Goal: Information Seeking & Learning: Learn about a topic

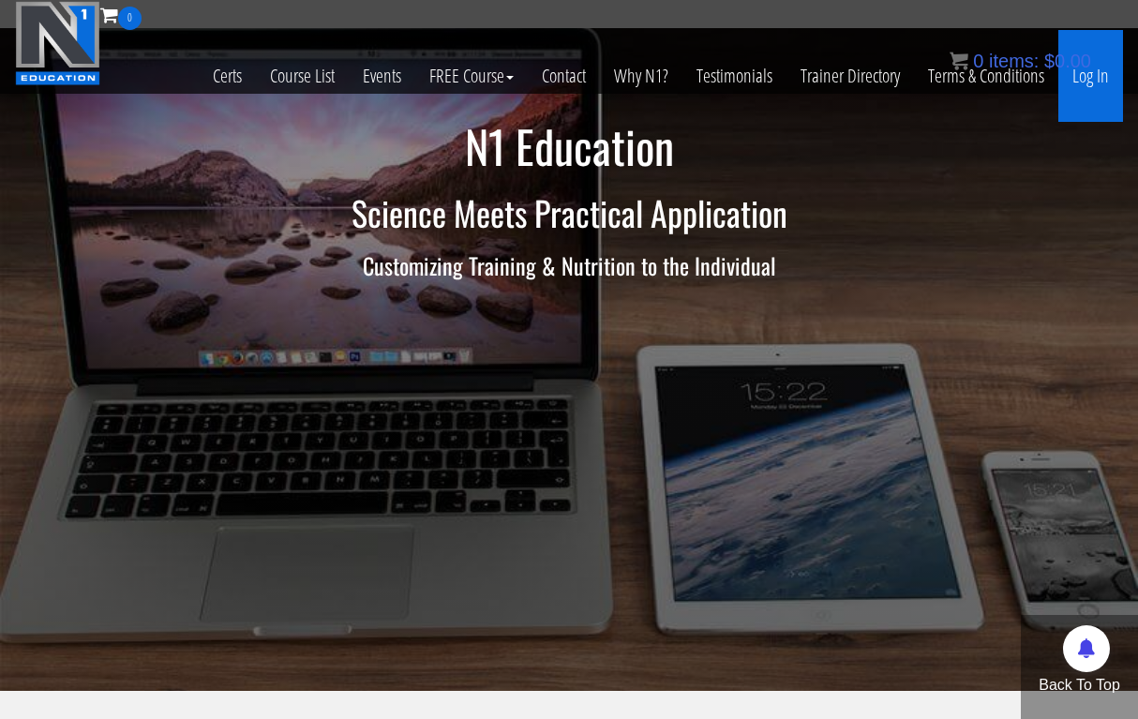
click at [1081, 83] on link "Log In" at bounding box center [1090, 76] width 65 height 92
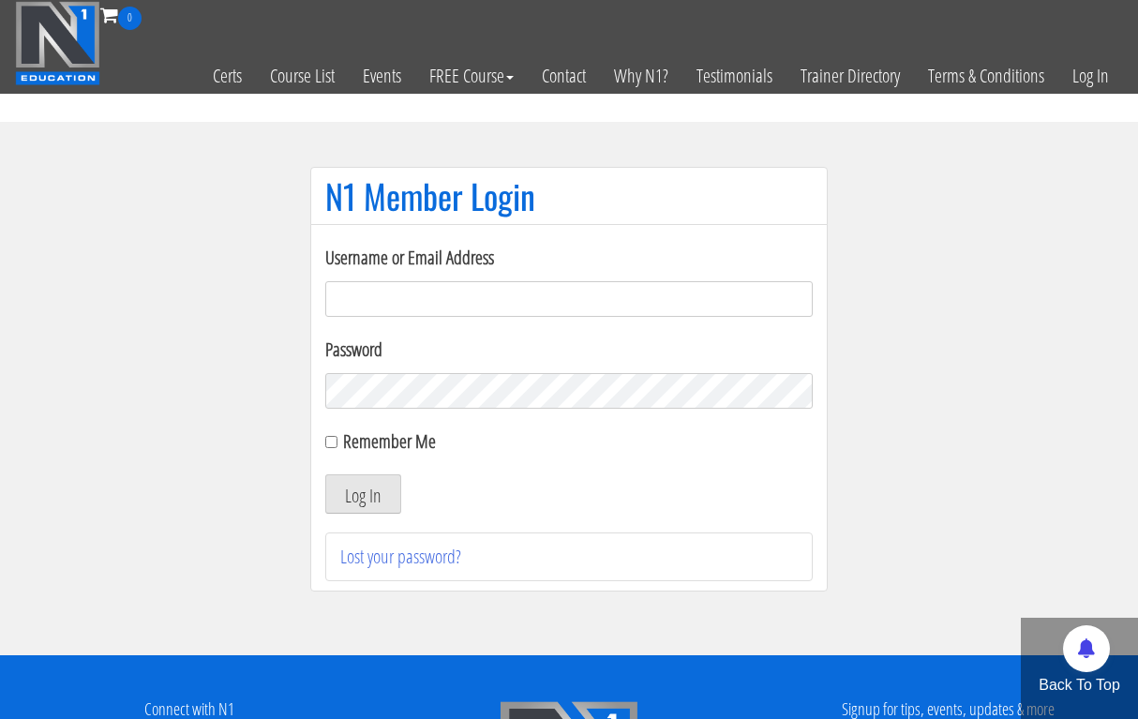
type input "milan.bodytransform@gmail.com"
click at [363, 494] on button "Log In" at bounding box center [363, 493] width 76 height 39
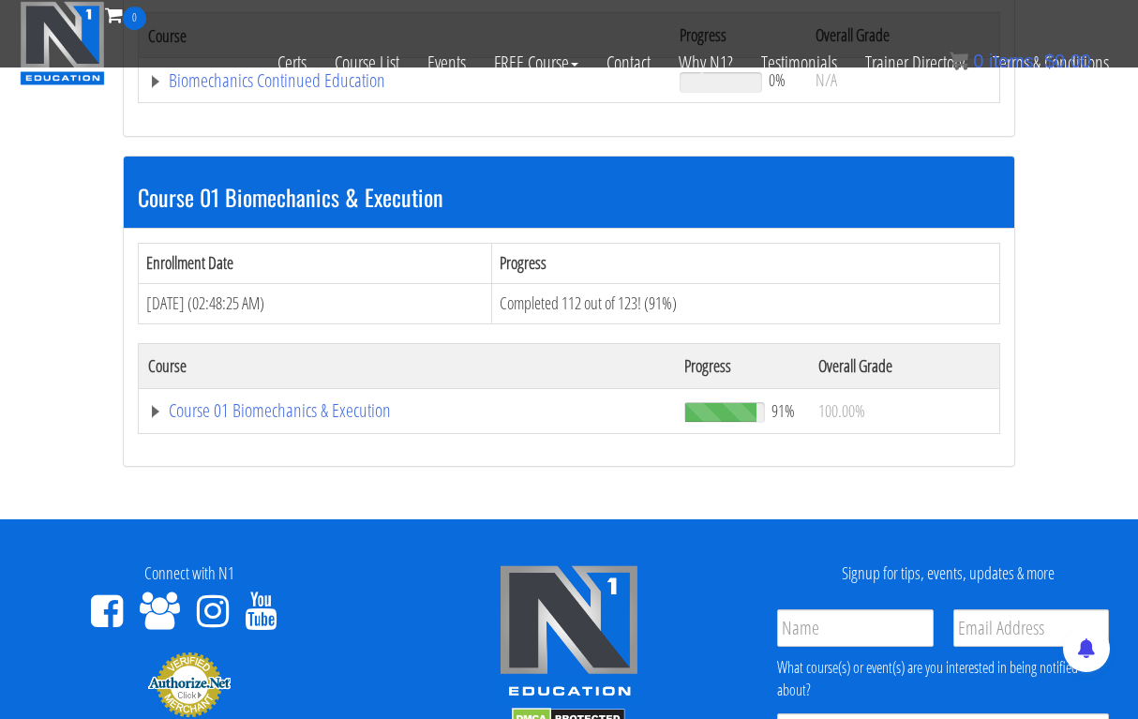
scroll to position [536, 0]
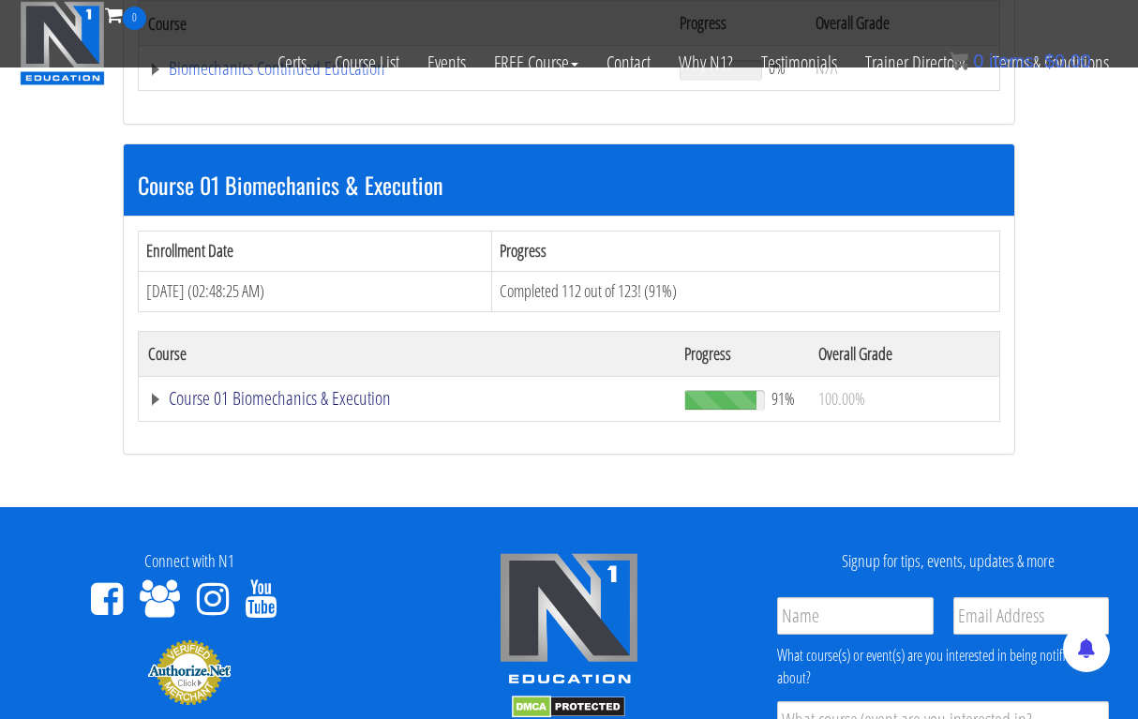
click at [277, 78] on link "Course 01 Biomechanics & Execution" at bounding box center [404, 68] width 513 height 19
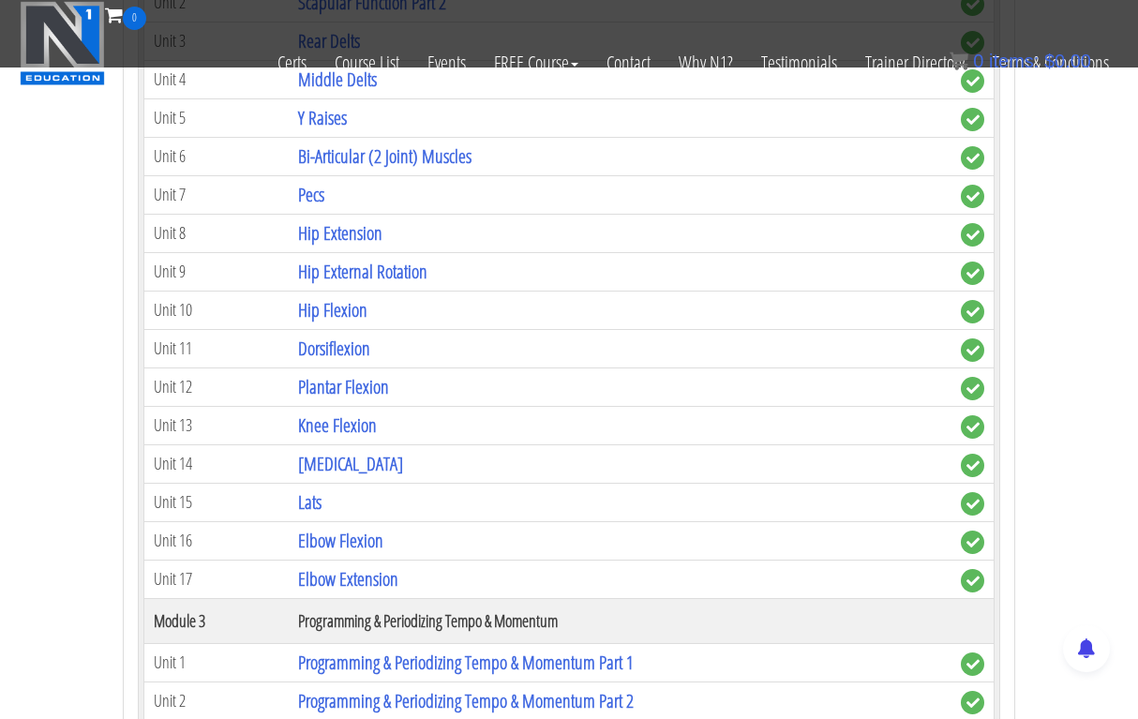
scroll to position [1454, 0]
click at [338, 451] on link "[MEDICAL_DATA]" at bounding box center [350, 463] width 105 height 25
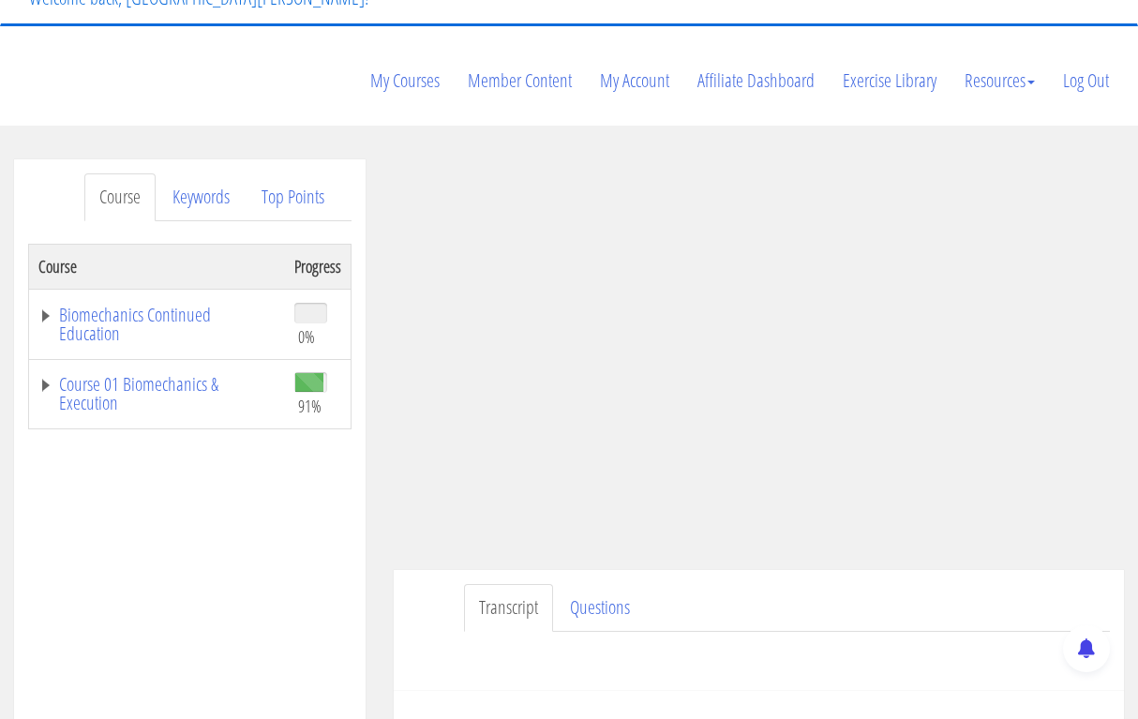
scroll to position [164, 0]
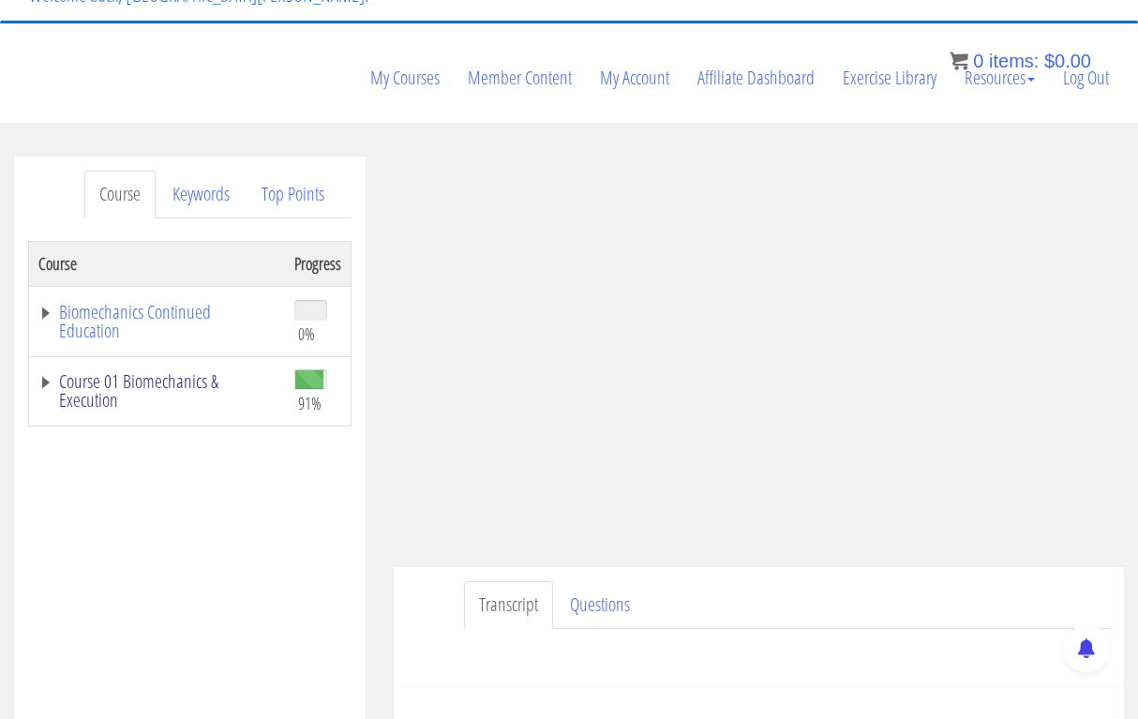
click at [162, 372] on link "Course 01 Biomechanics & Execution" at bounding box center [156, 390] width 237 height 37
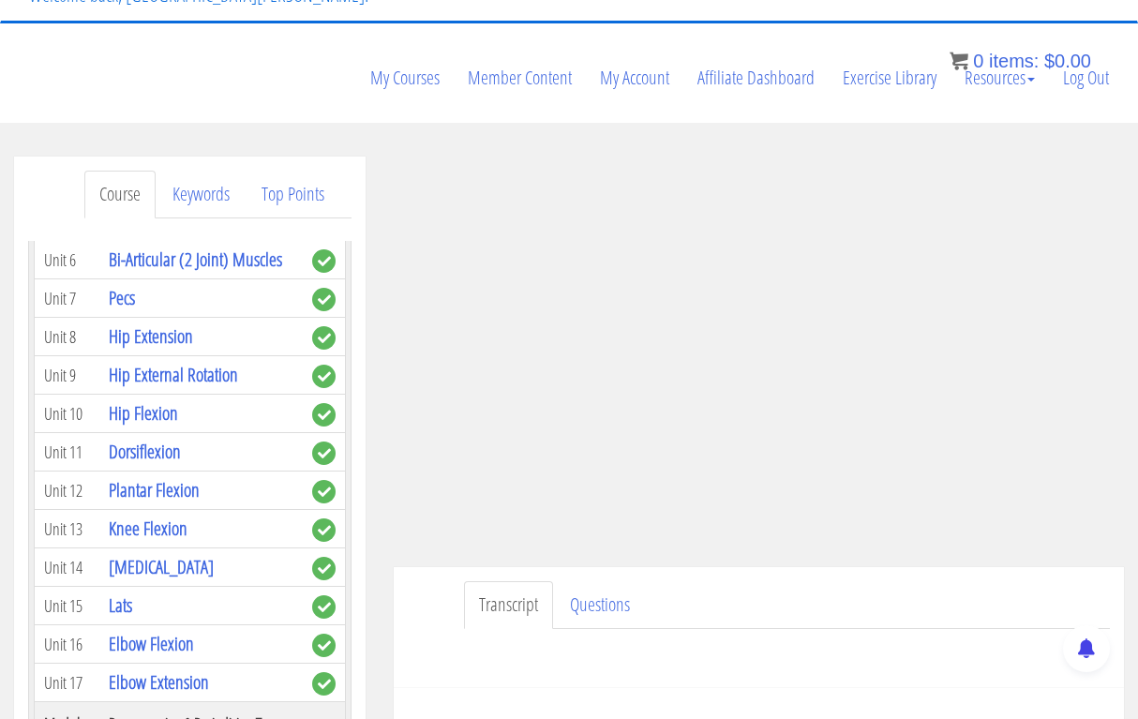
scroll to position [872, 0]
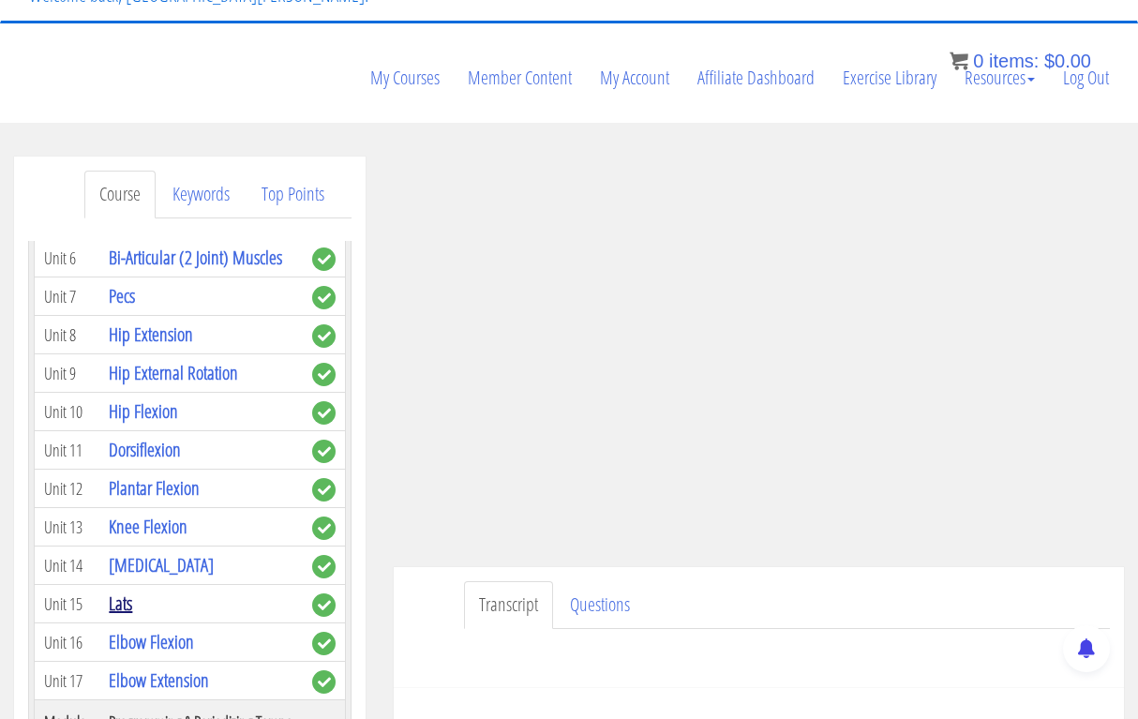
click at [121, 590] on link "Lats" at bounding box center [120, 602] width 23 height 25
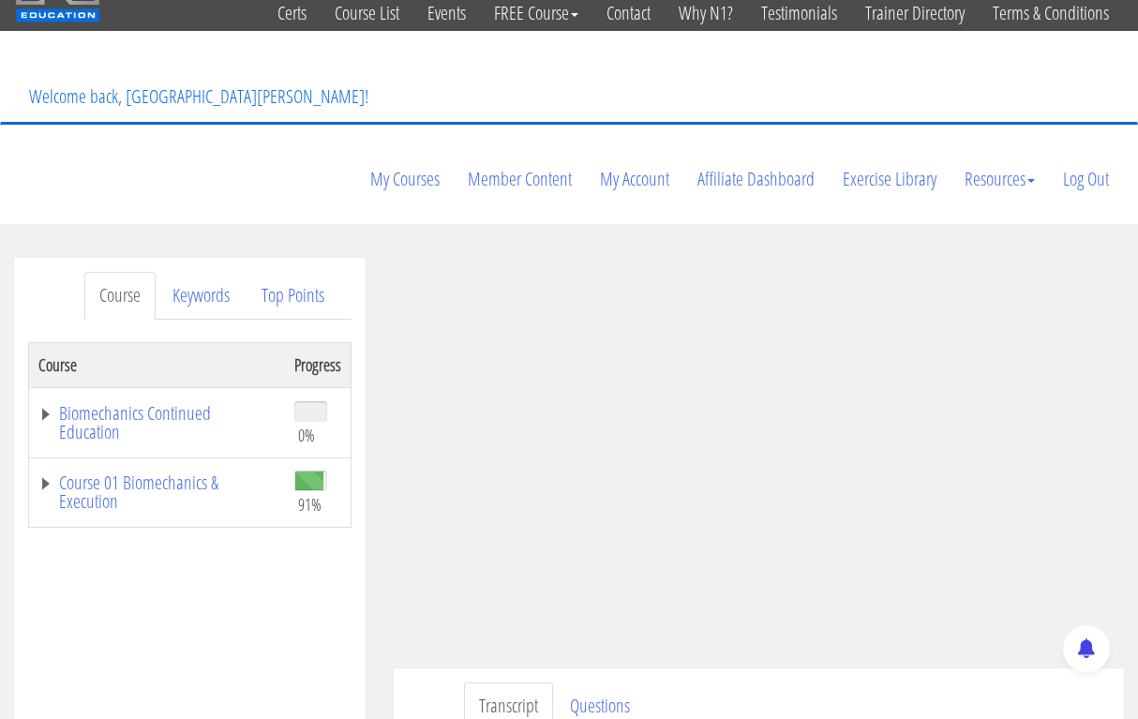
scroll to position [65, 0]
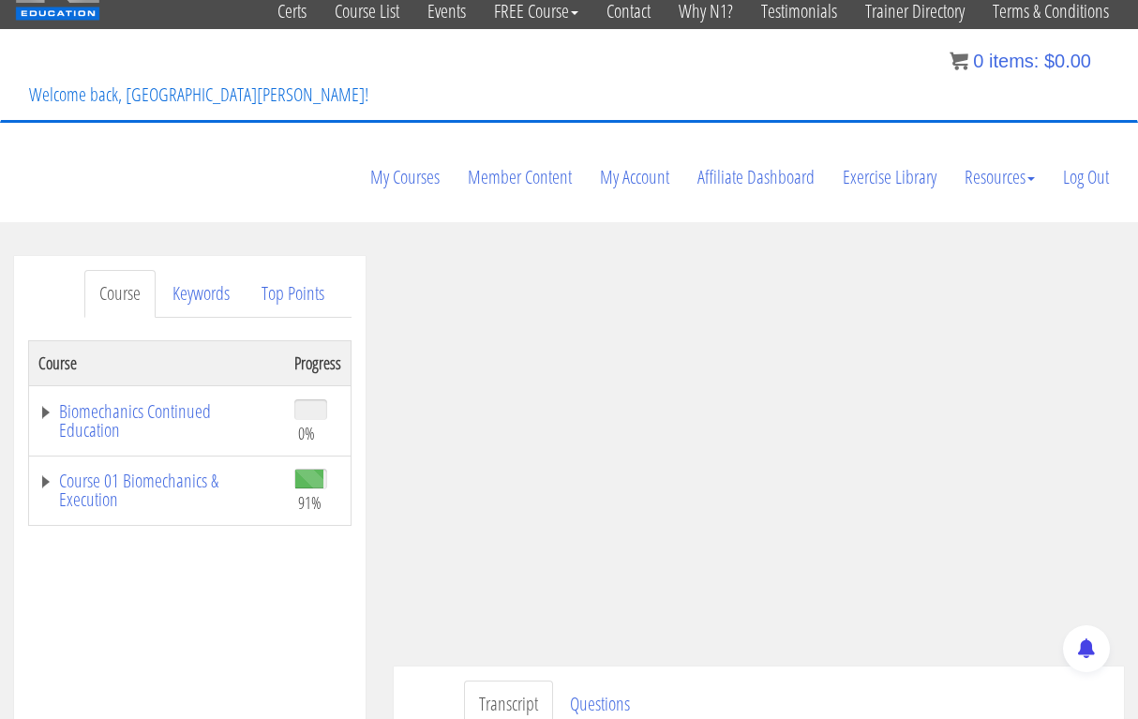
click at [866, 680] on ul "Transcript Questions" at bounding box center [787, 704] width 646 height 48
click at [153, 471] on link "Course 01 Biomechanics & Execution" at bounding box center [156, 489] width 237 height 37
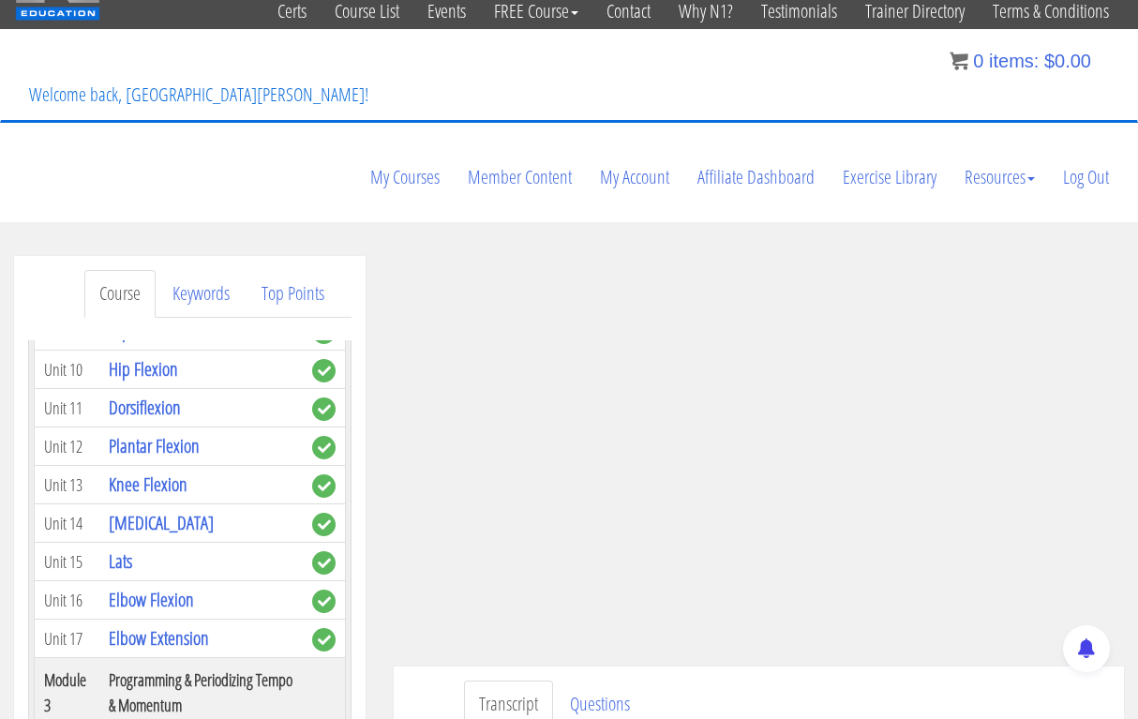
scroll to position [1027, 0]
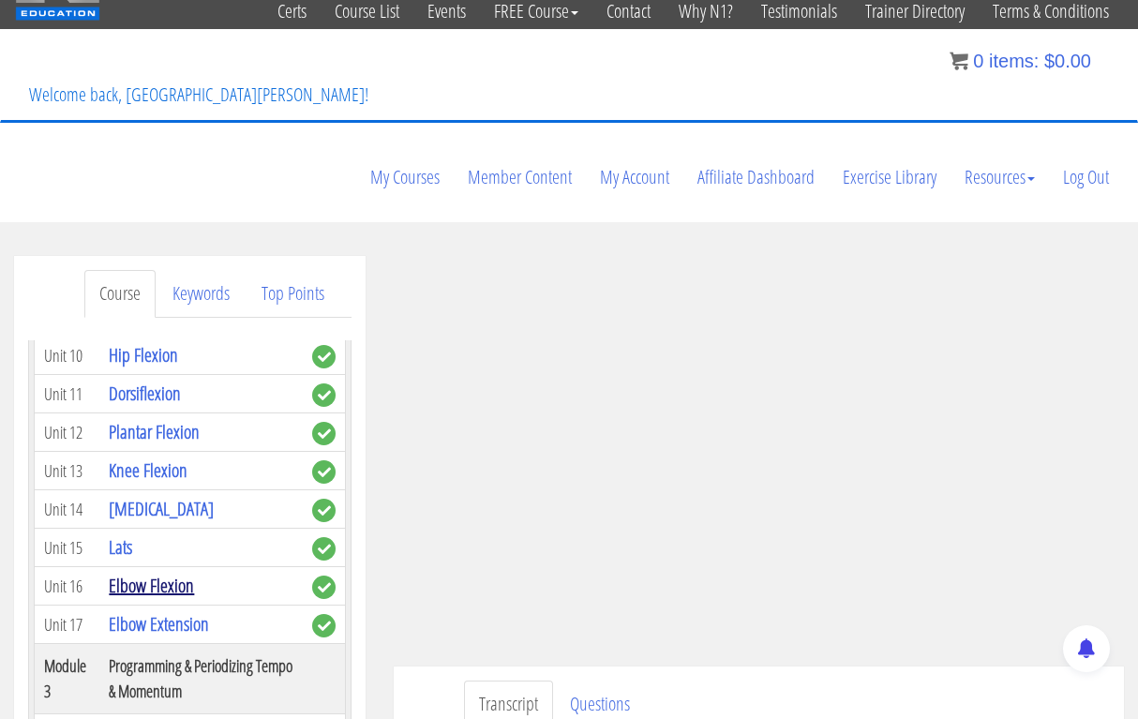
click at [166, 573] on link "Elbow Flexion" at bounding box center [151, 585] width 85 height 25
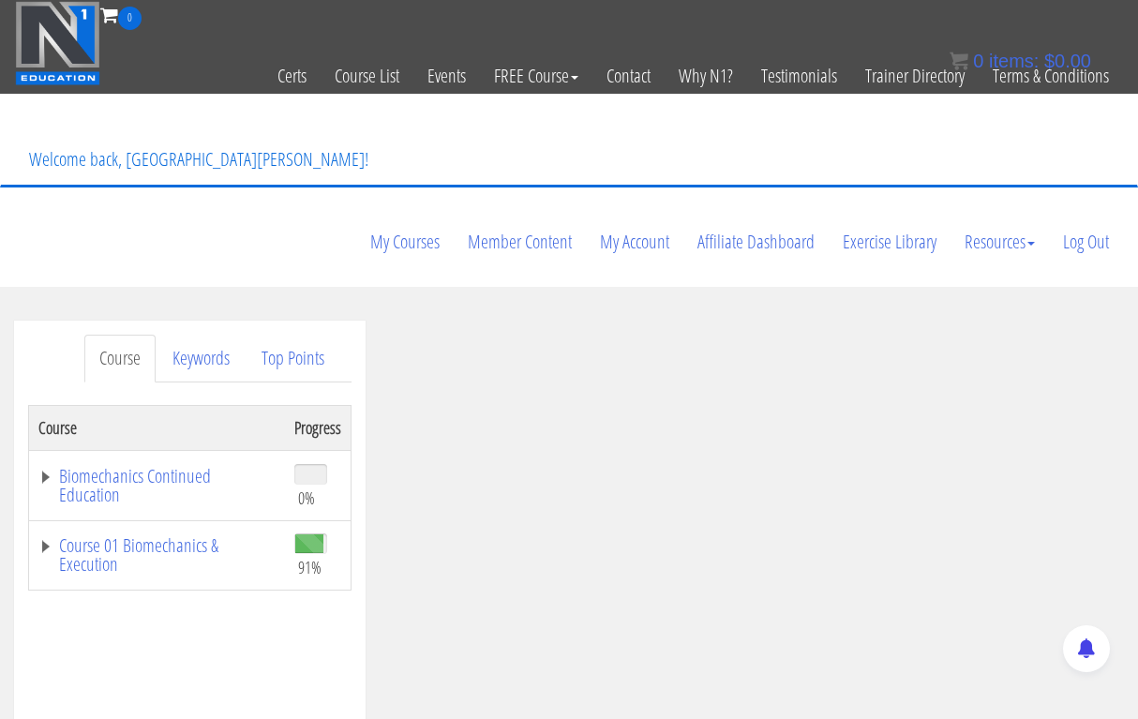
click at [172, 536] on link "Course 01 Biomechanics & Execution" at bounding box center [156, 554] width 237 height 37
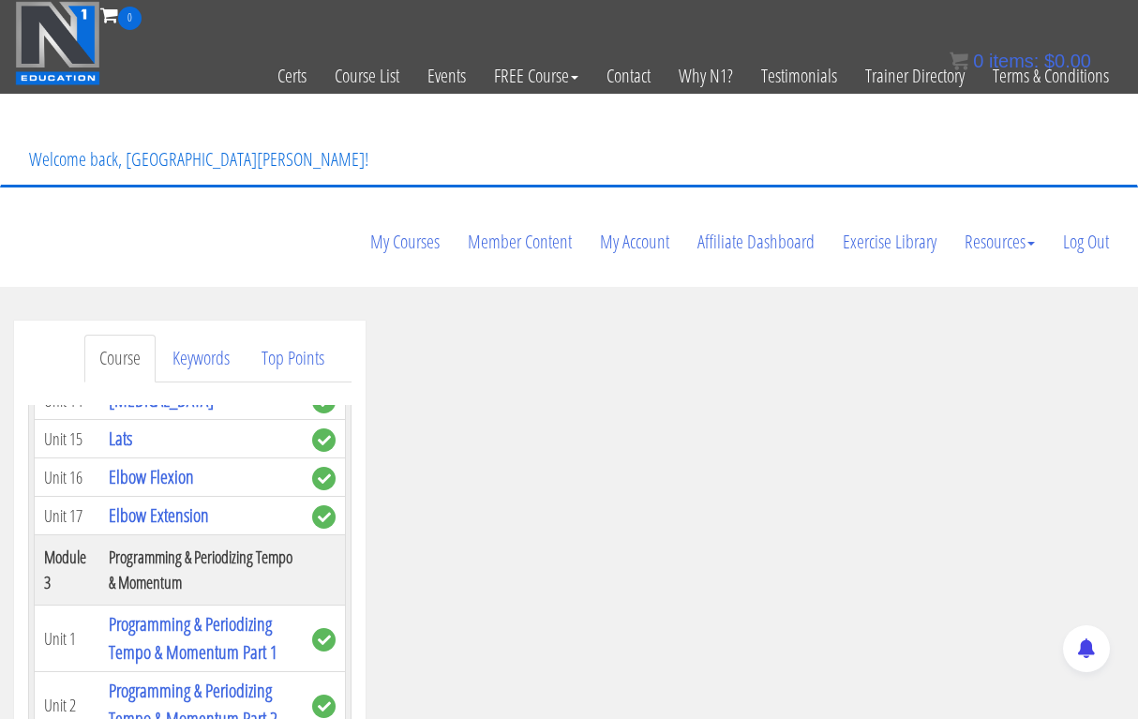
scroll to position [1212, 0]
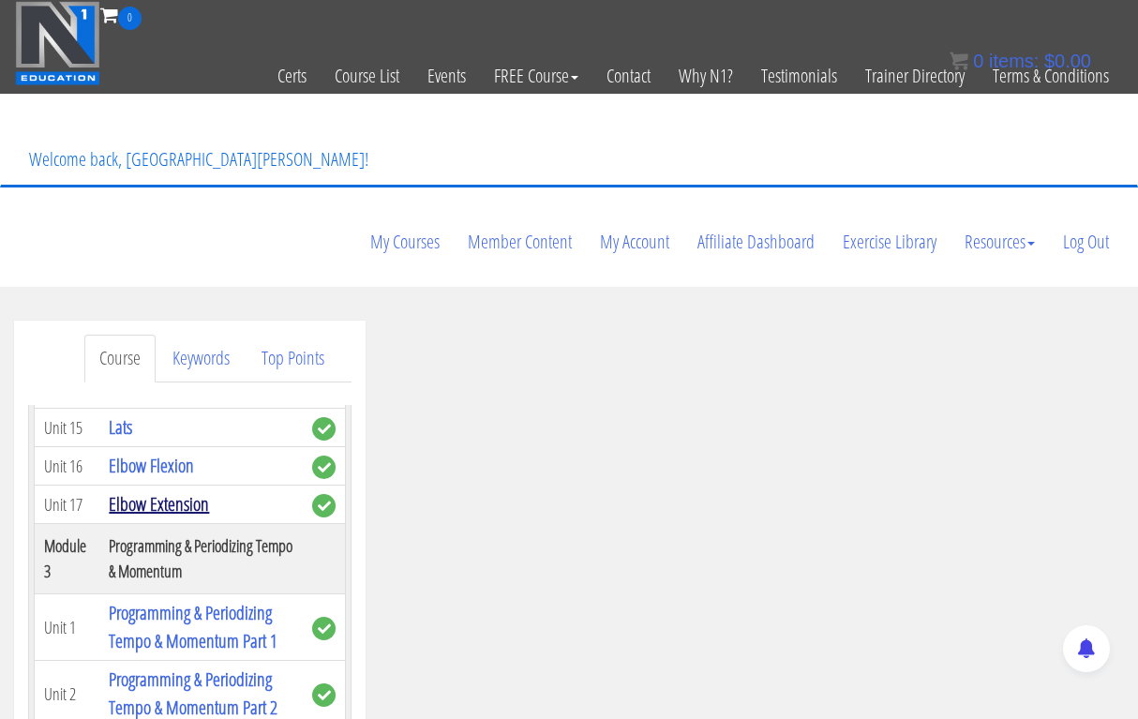
click at [187, 491] on link "Elbow Extension" at bounding box center [159, 503] width 100 height 25
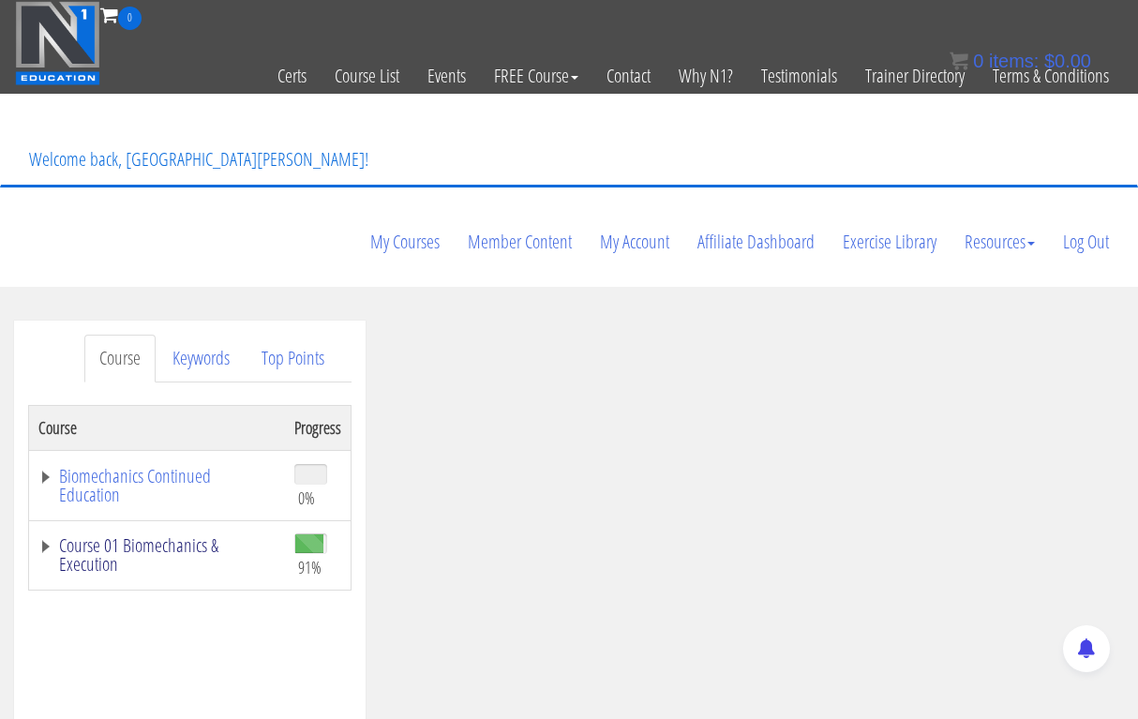
click at [128, 536] on link "Course 01 Biomechanics & Execution" at bounding box center [156, 554] width 237 height 37
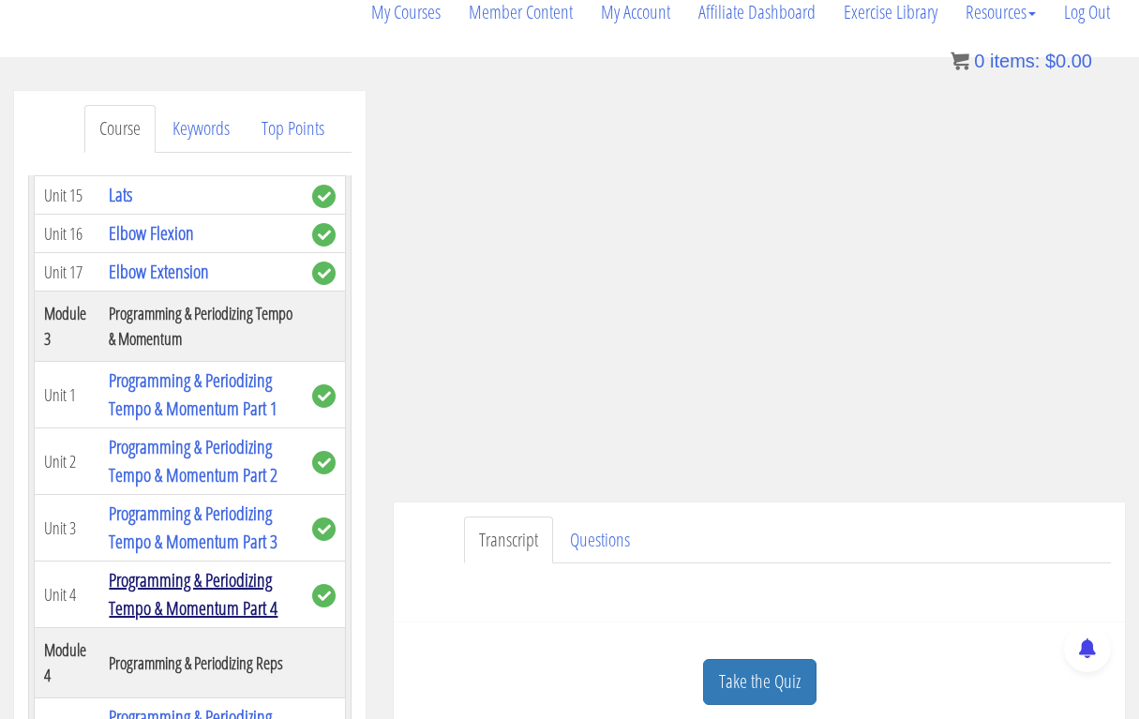
scroll to position [1216, 0]
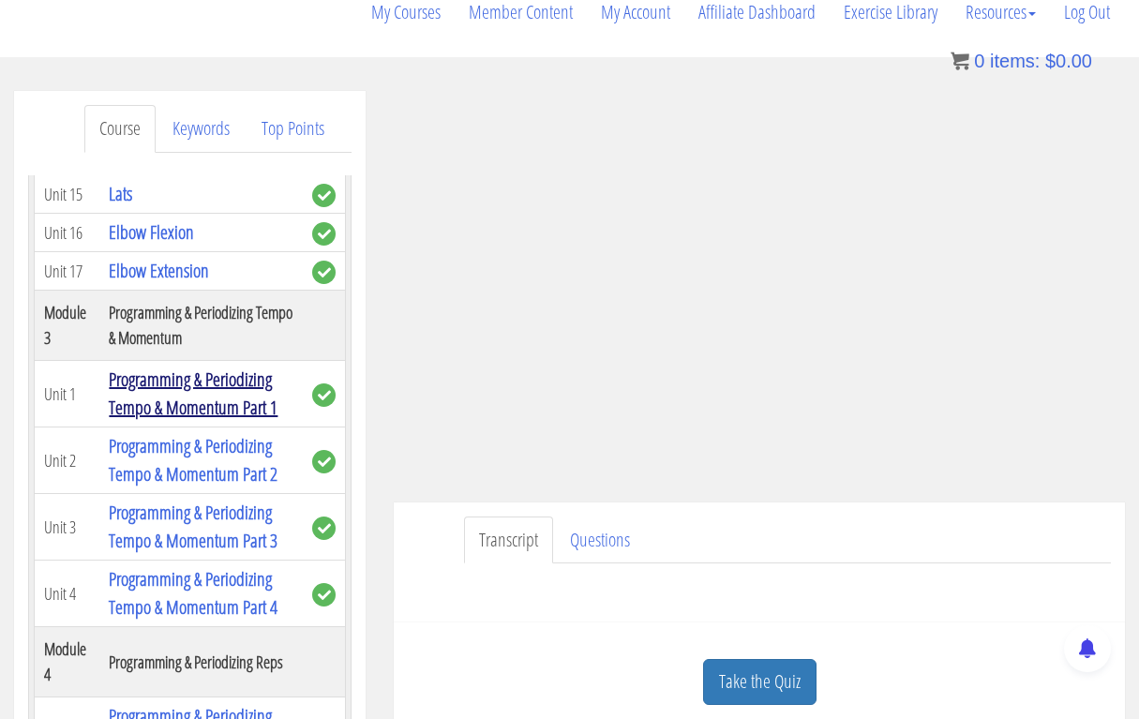
click at [190, 366] on link "Programming & Periodizing Tempo & Momentum Part 1" at bounding box center [193, 392] width 169 height 53
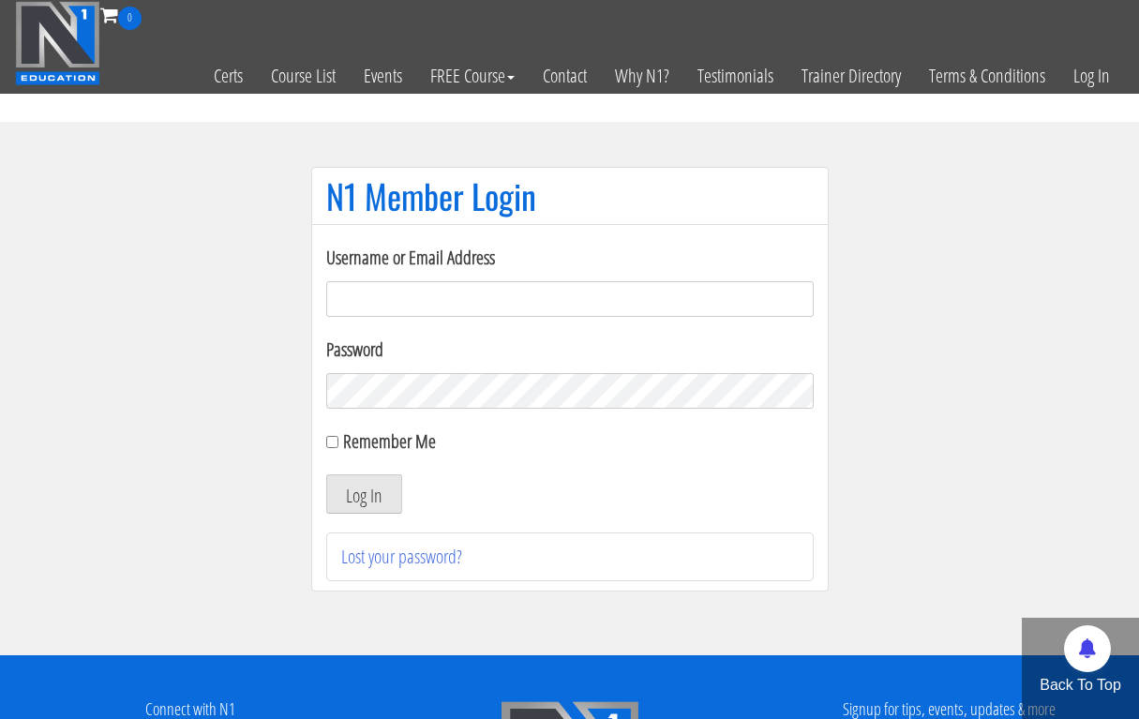
type input "milan.bodytransform@gmail.com"
click at [363, 494] on button "Log In" at bounding box center [364, 493] width 76 height 39
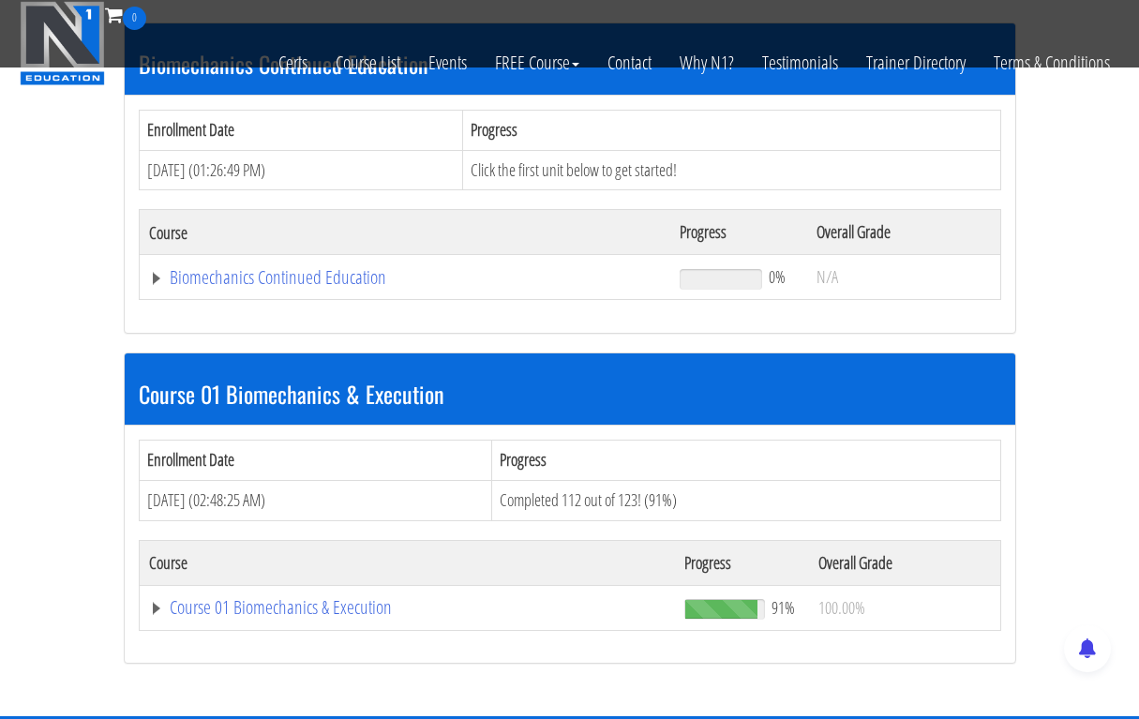
scroll to position [337, 0]
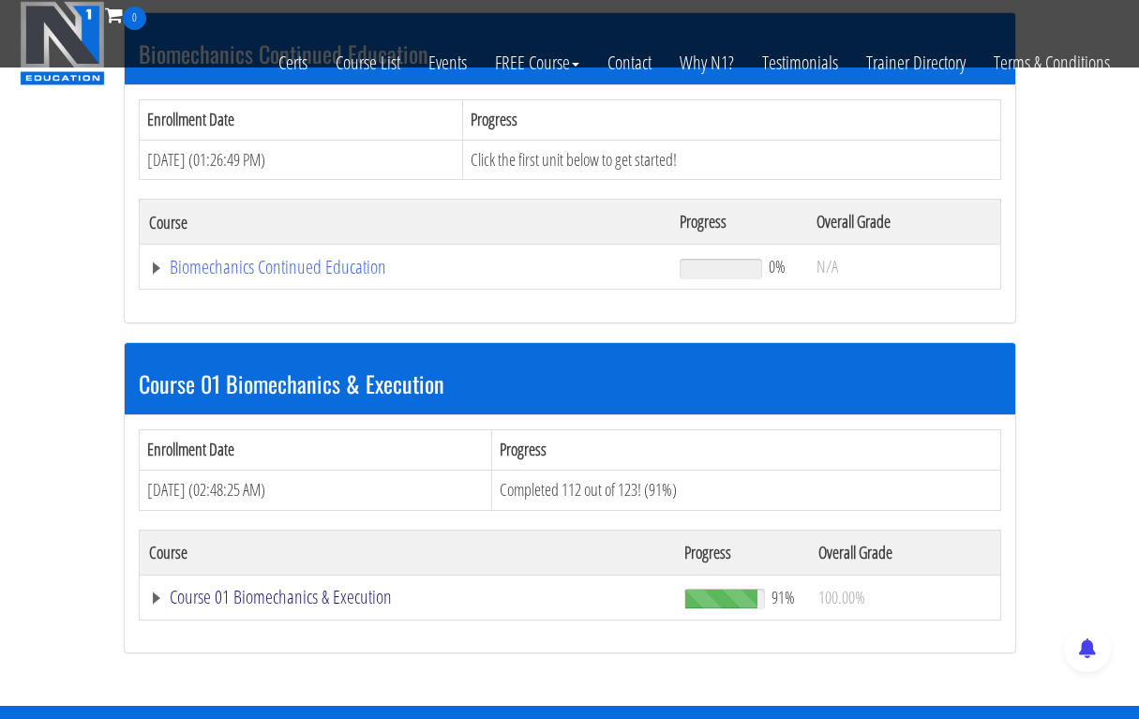
click at [306, 276] on link "Course 01 Biomechanics & Execution" at bounding box center [405, 267] width 513 height 19
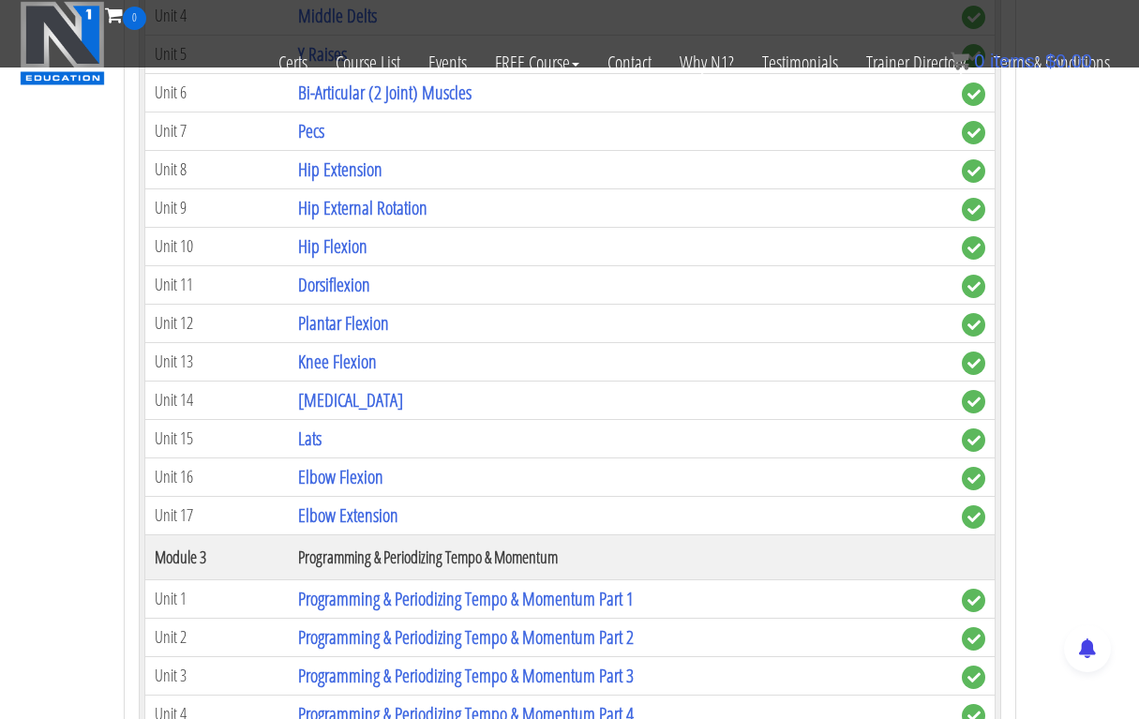
scroll to position [1532, 0]
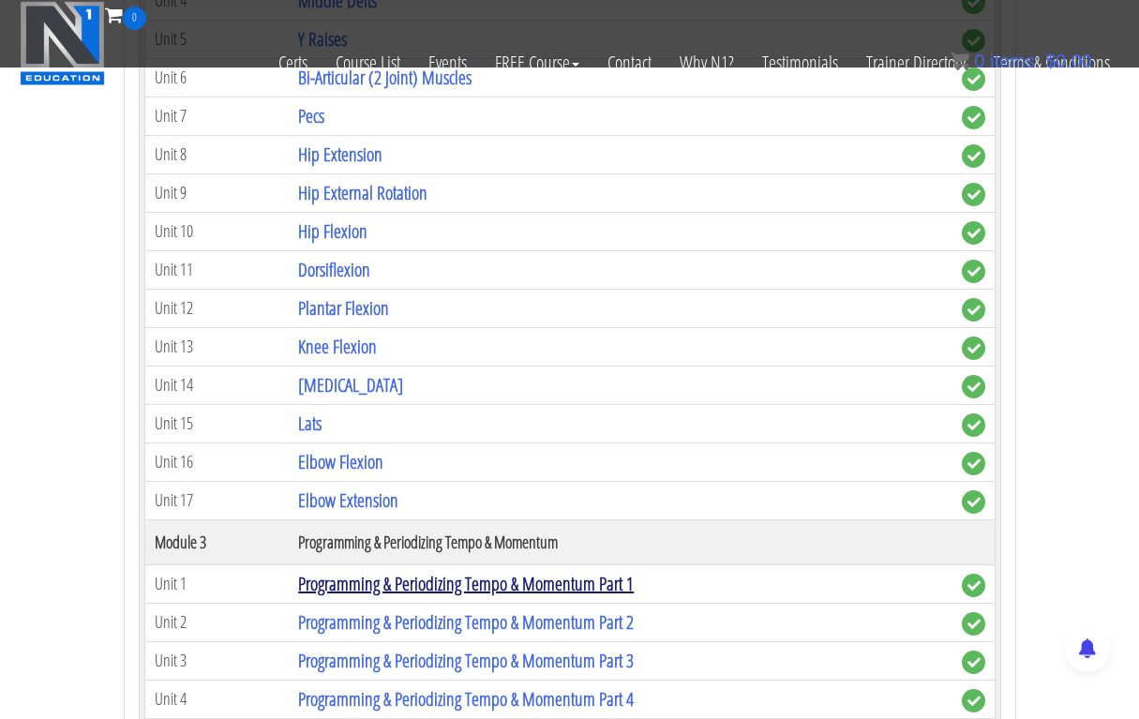
click at [372, 571] on link "Programming & Periodizing Tempo & Momentum Part 1" at bounding box center [466, 583] width 336 height 25
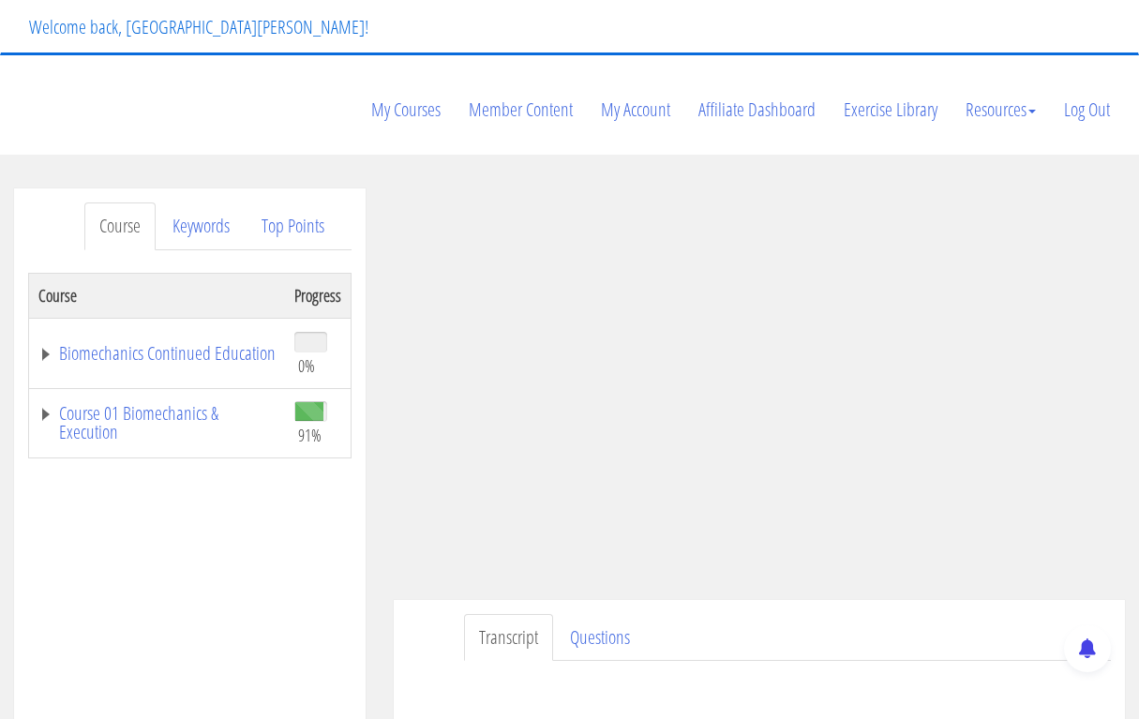
scroll to position [149, 0]
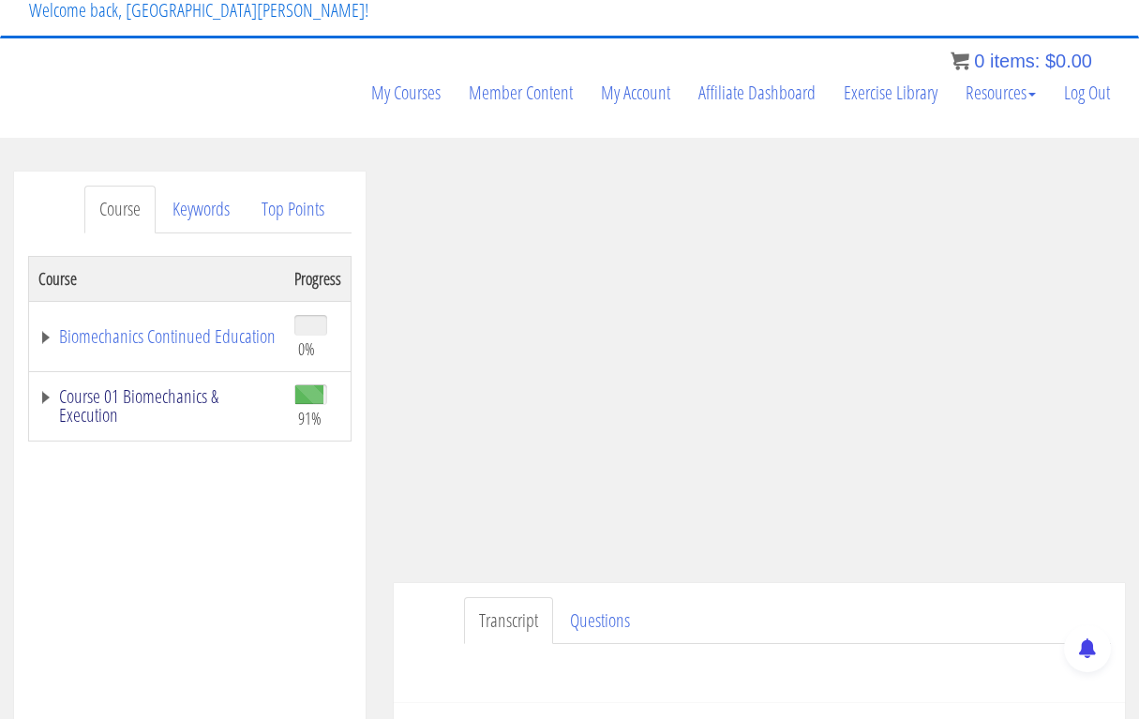
click at [172, 387] on link "Course 01 Biomechanics & Execution" at bounding box center [156, 405] width 237 height 37
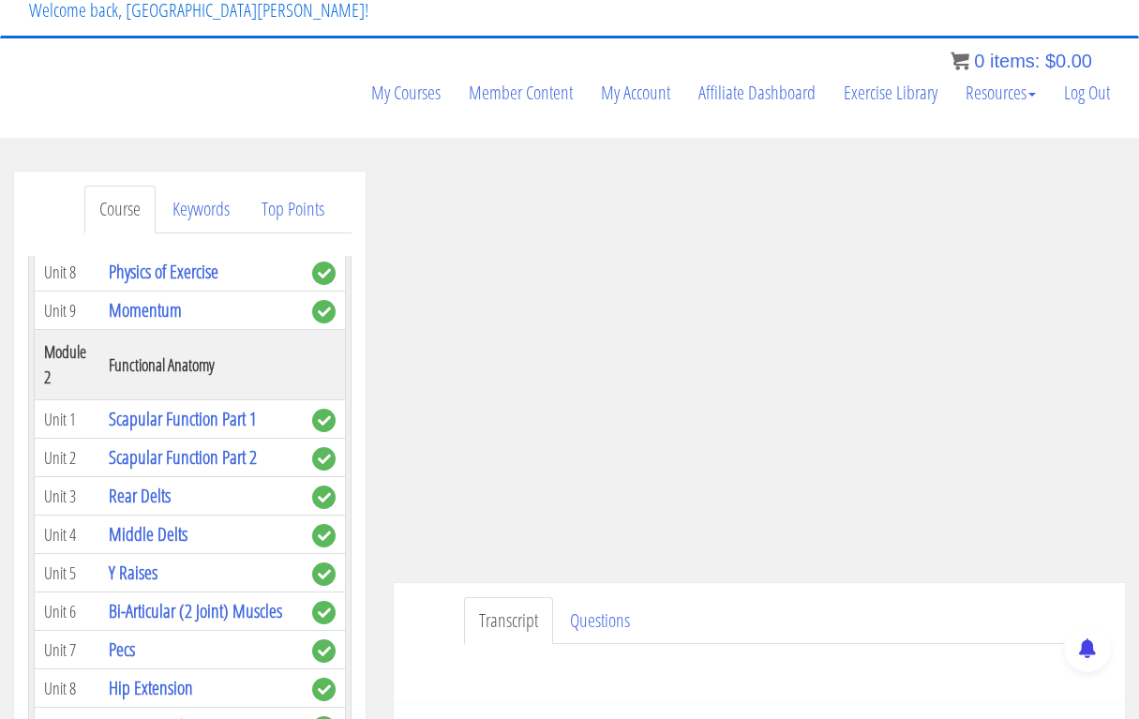
scroll to position [545, 0]
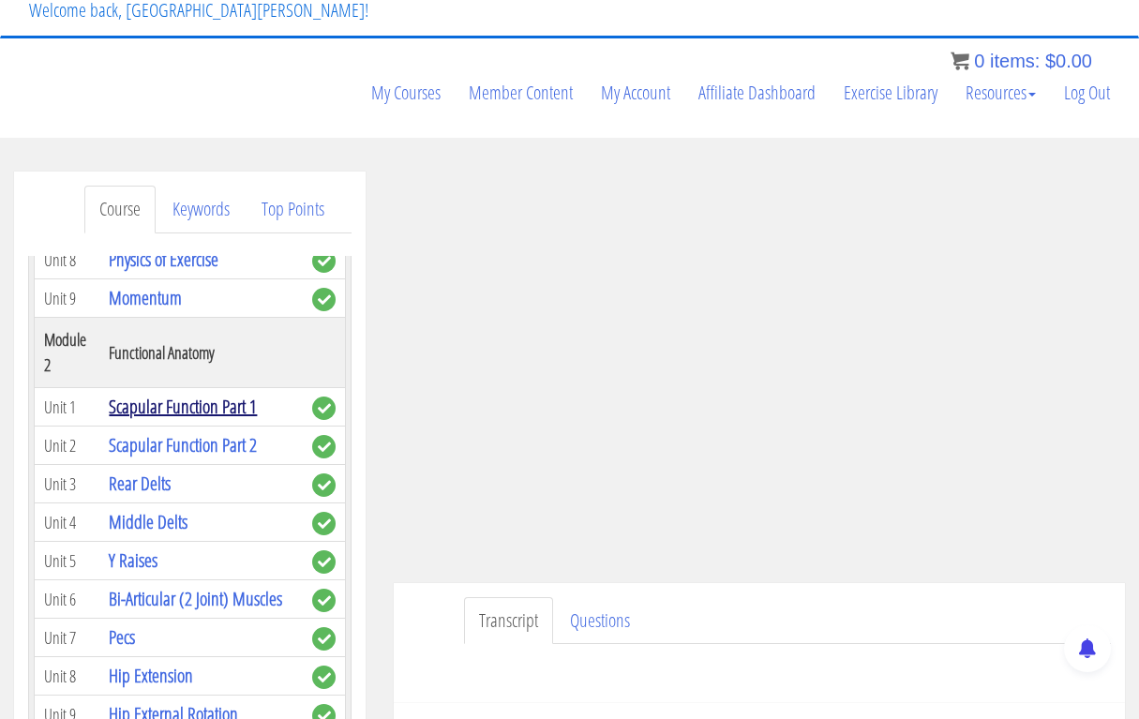
click at [162, 394] on link "Scapular Function Part 1" at bounding box center [183, 406] width 148 height 25
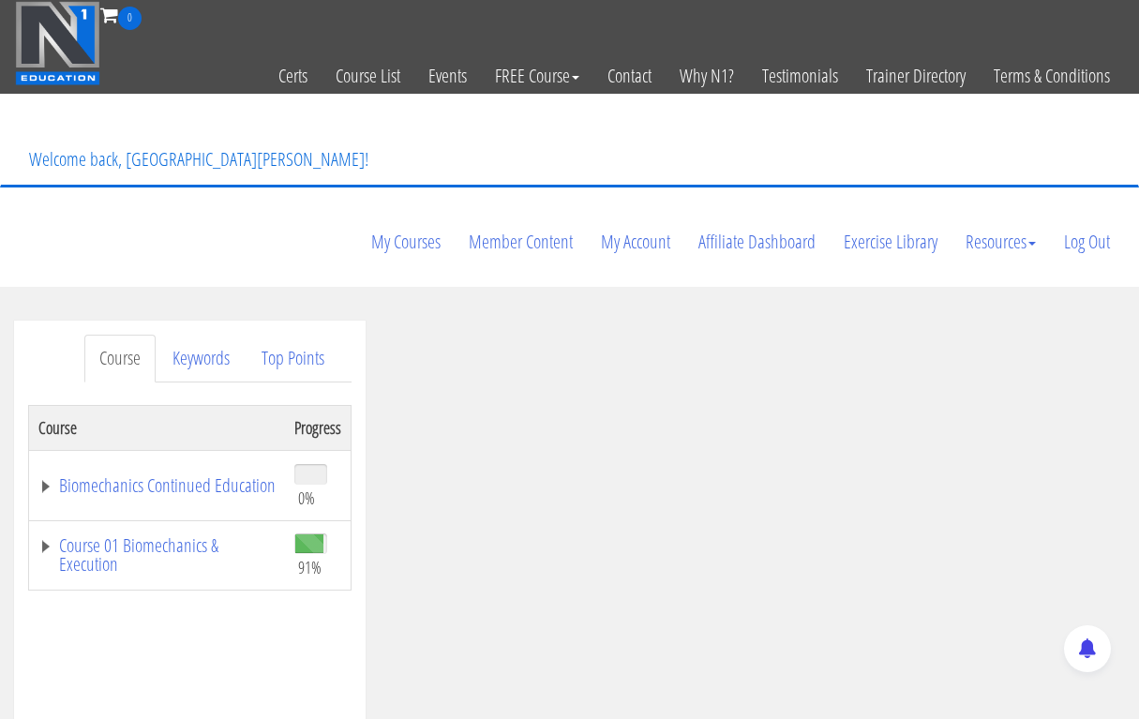
scroll to position [38, 0]
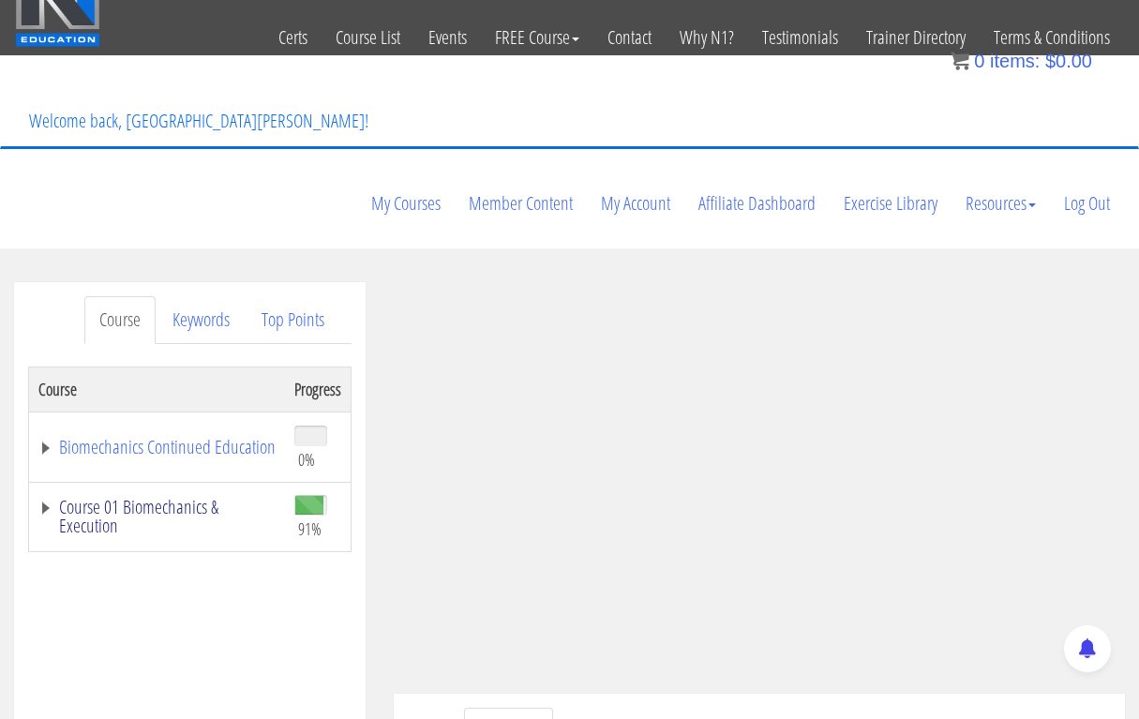
click at [194, 498] on link "Course 01 Biomechanics & Execution" at bounding box center [156, 516] width 237 height 37
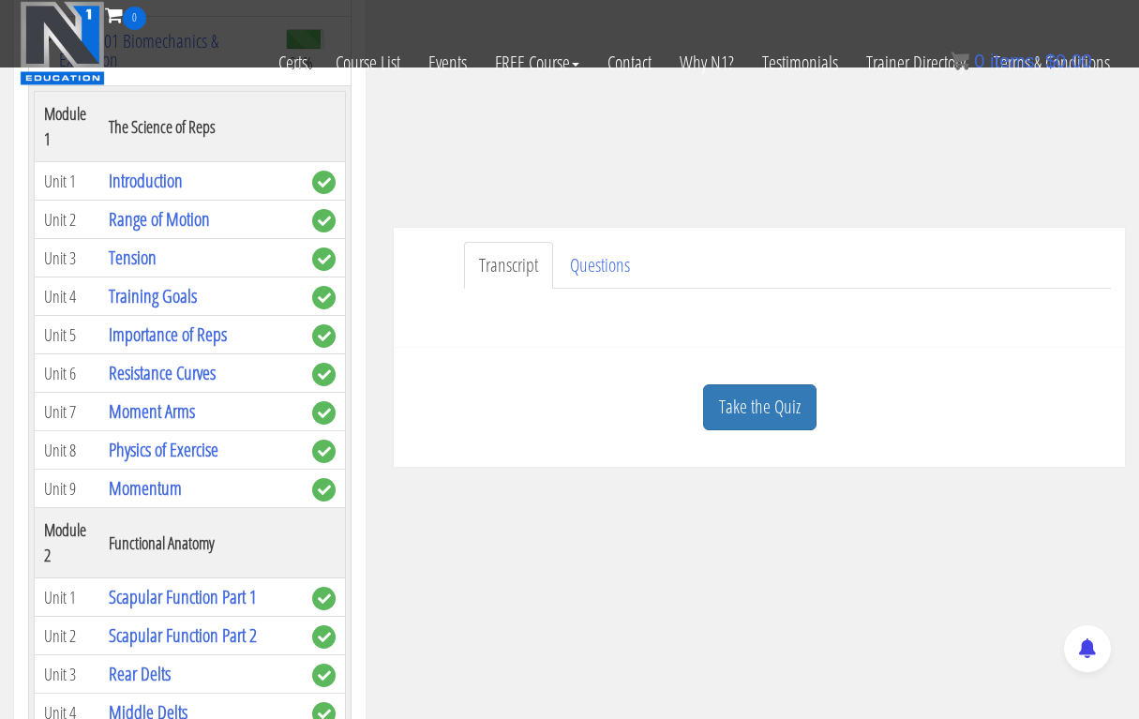
scroll to position [406, 0]
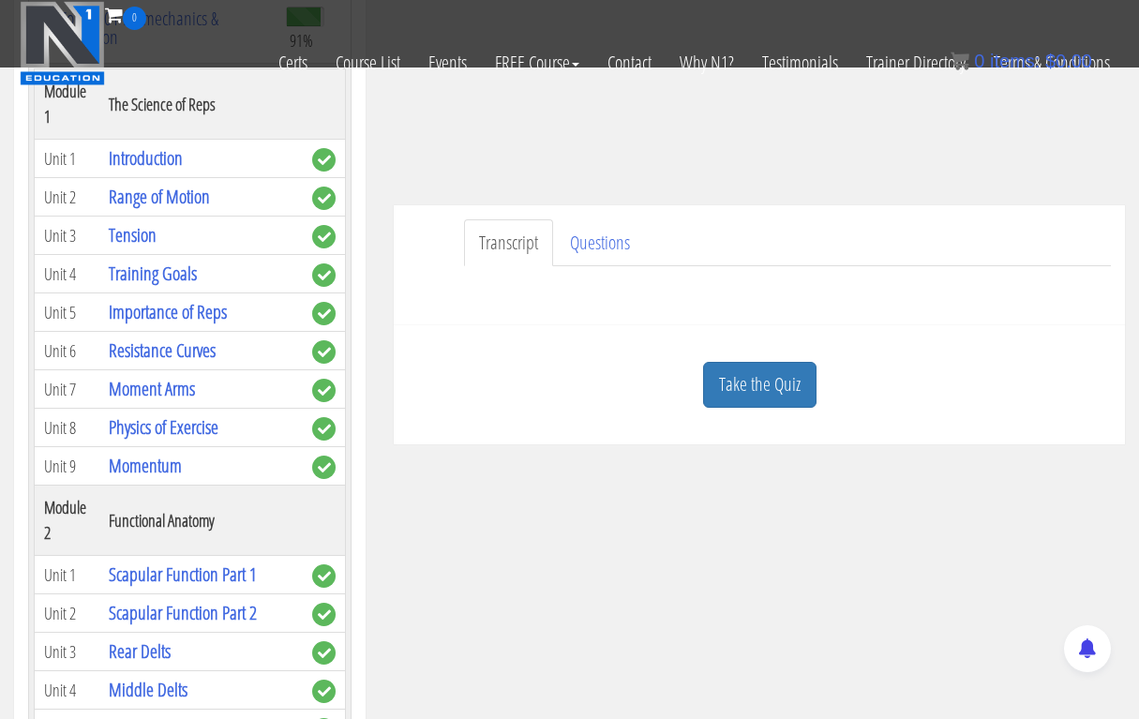
click at [539, 664] on div "Course Keywords Top Points Course Progress Biomechanics Continued Education 0% …" at bounding box center [569, 323] width 1139 height 1058
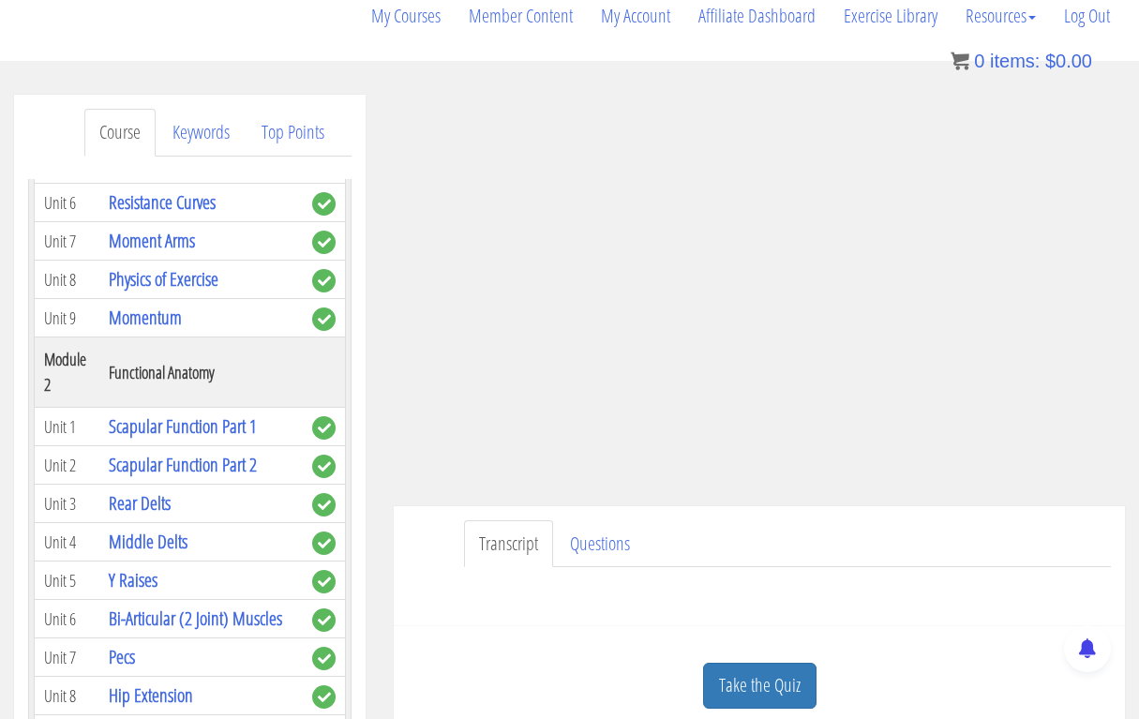
scroll to position [455, 0]
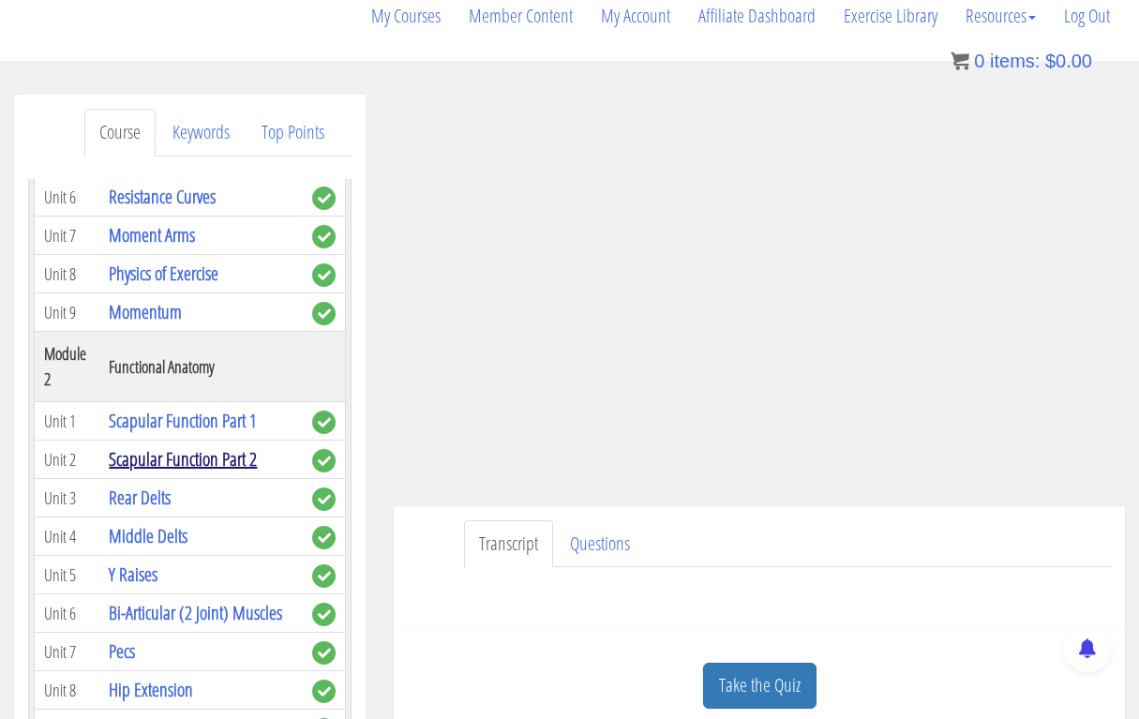
click at [184, 446] on link "Scapular Function Part 2" at bounding box center [183, 458] width 148 height 25
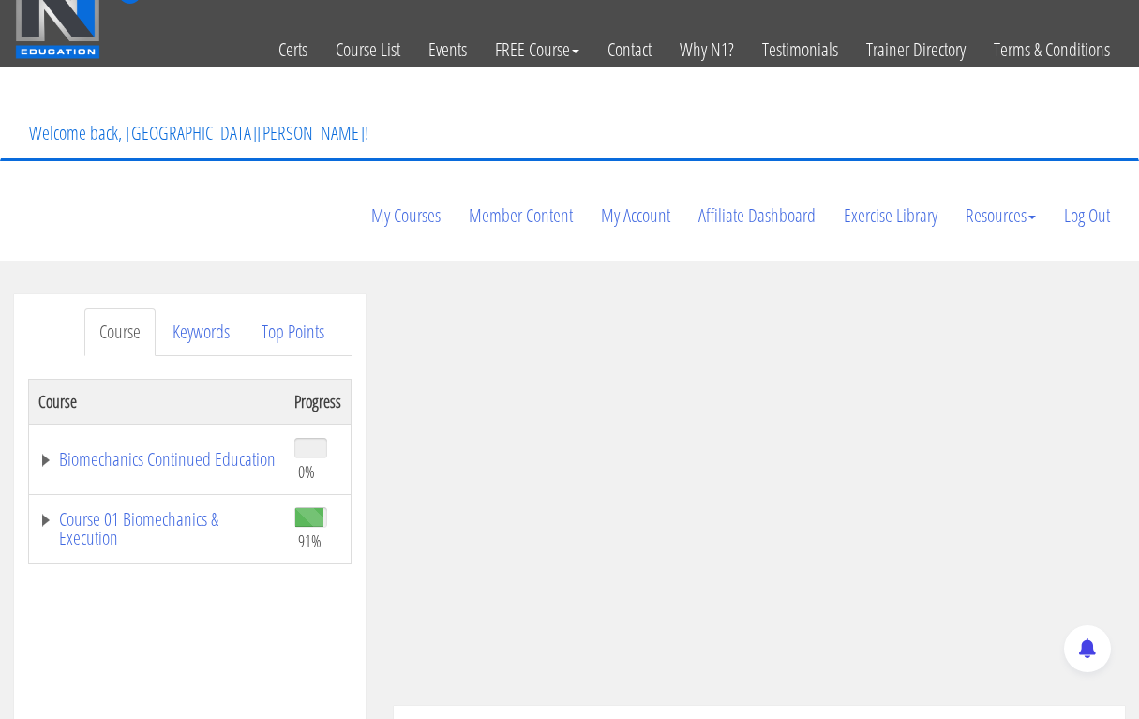
scroll to position [52, 0]
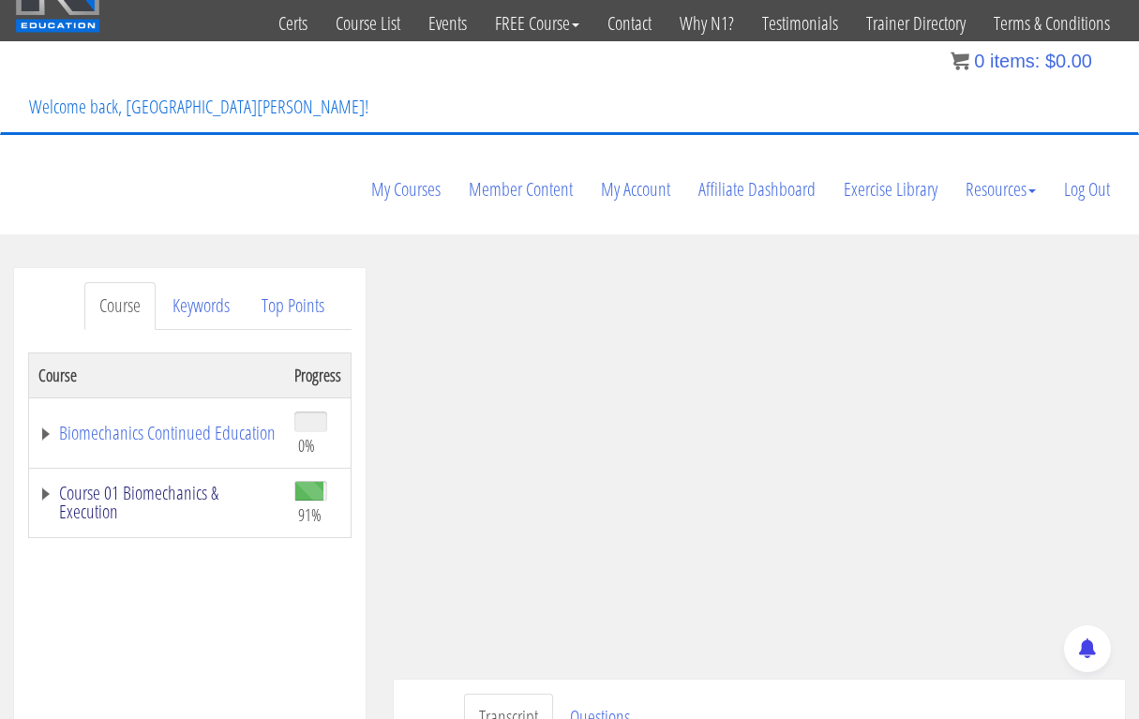
click at [106, 484] on link "Course 01 Biomechanics & Execution" at bounding box center [156, 502] width 237 height 37
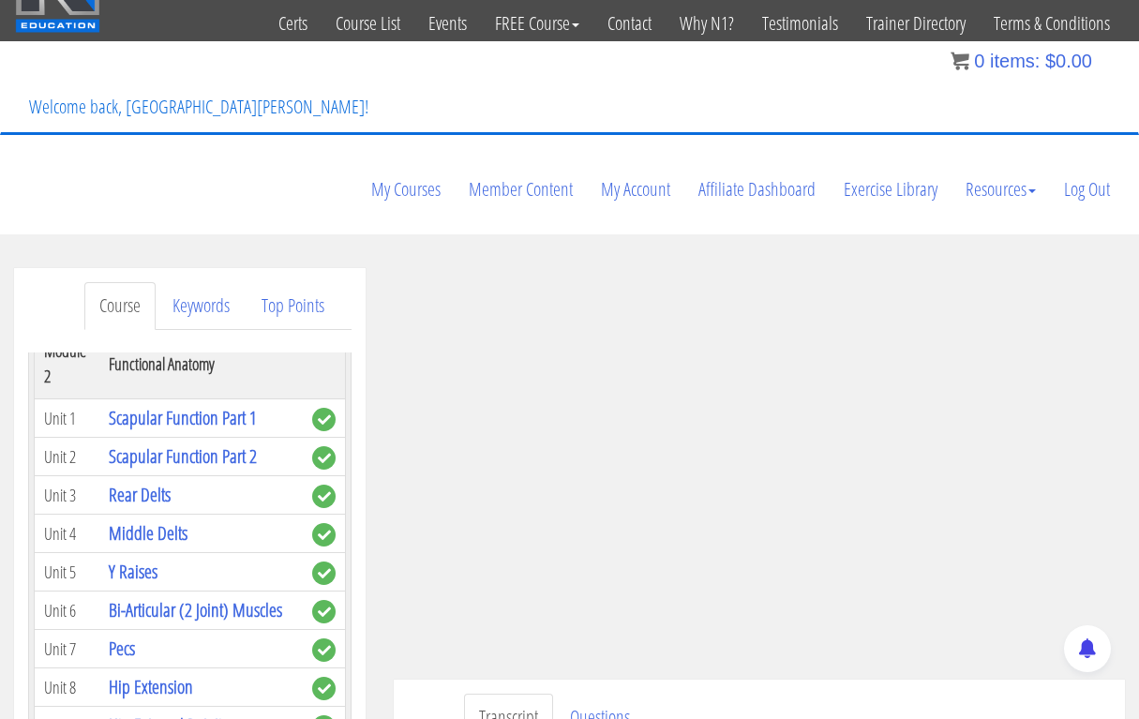
scroll to position [634, 0]
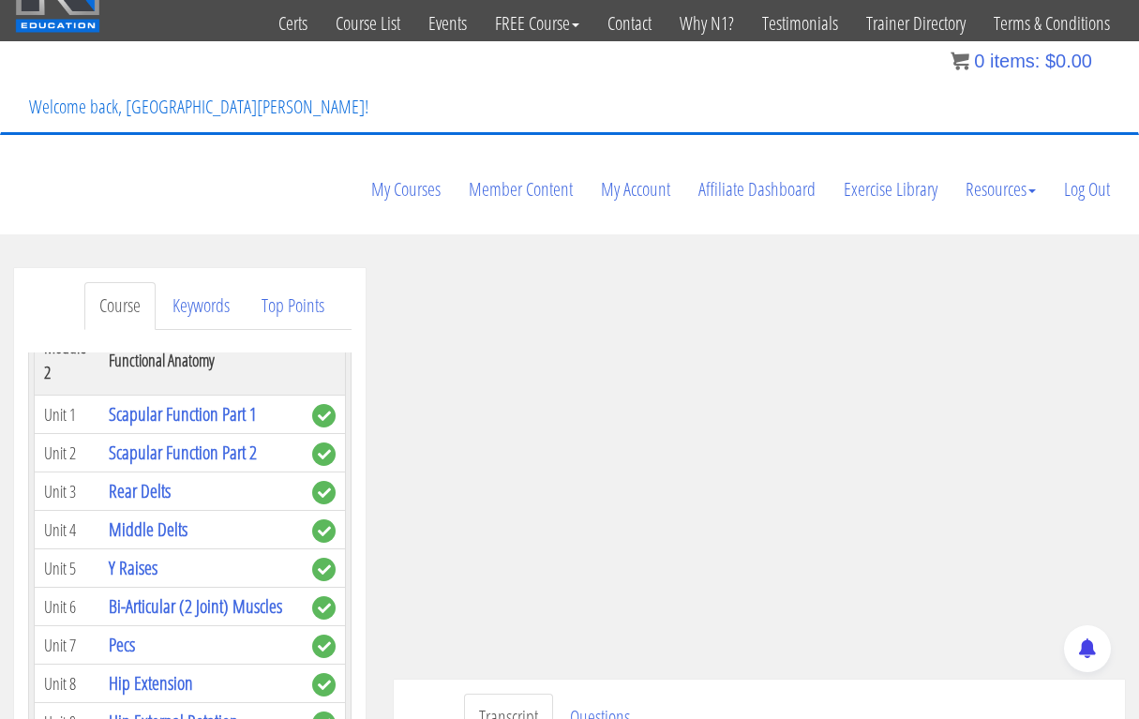
click at [187, 472] on td "Rear Delts" at bounding box center [200, 491] width 203 height 38
click at [144, 593] on link "Bi-Articular (2 Joint) Muscles" at bounding box center [195, 605] width 173 height 25
